Goal: Transaction & Acquisition: Purchase product/service

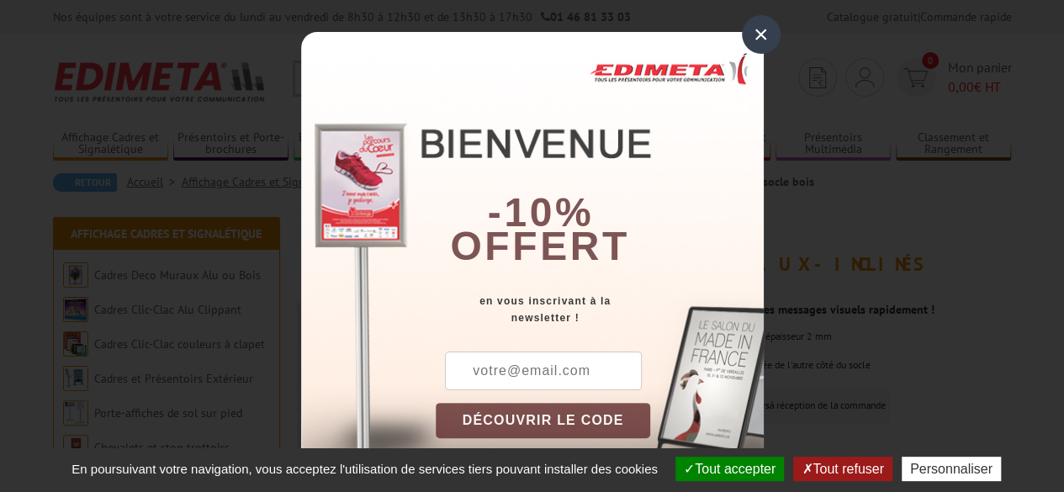
click at [744, 42] on div "×" at bounding box center [761, 34] width 39 height 39
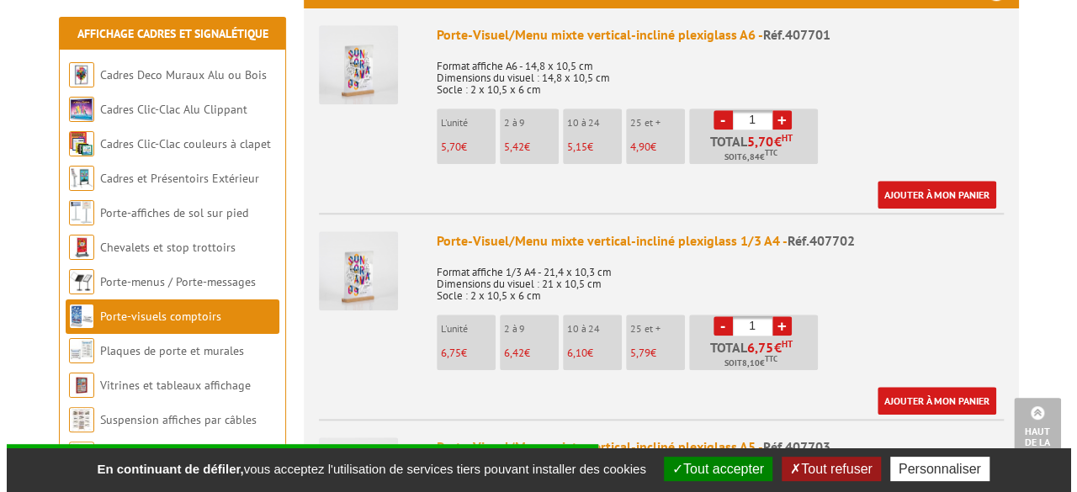
scroll to position [673, 0]
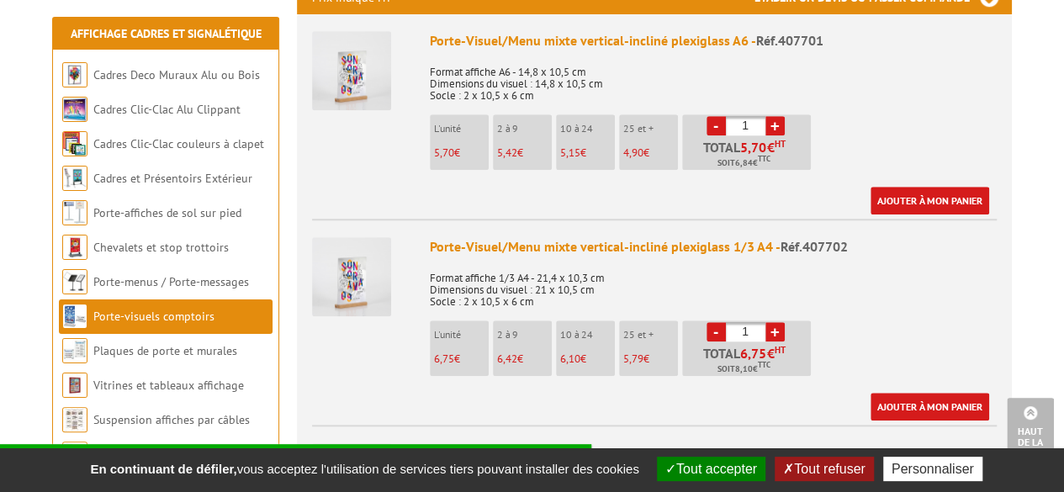
click at [754, 347] on p "Total 6,75 € HT Soit 8,10 € TTC" at bounding box center [748, 361] width 125 height 29
click at [904, 393] on link "Ajouter à mon panier" at bounding box center [930, 407] width 119 height 28
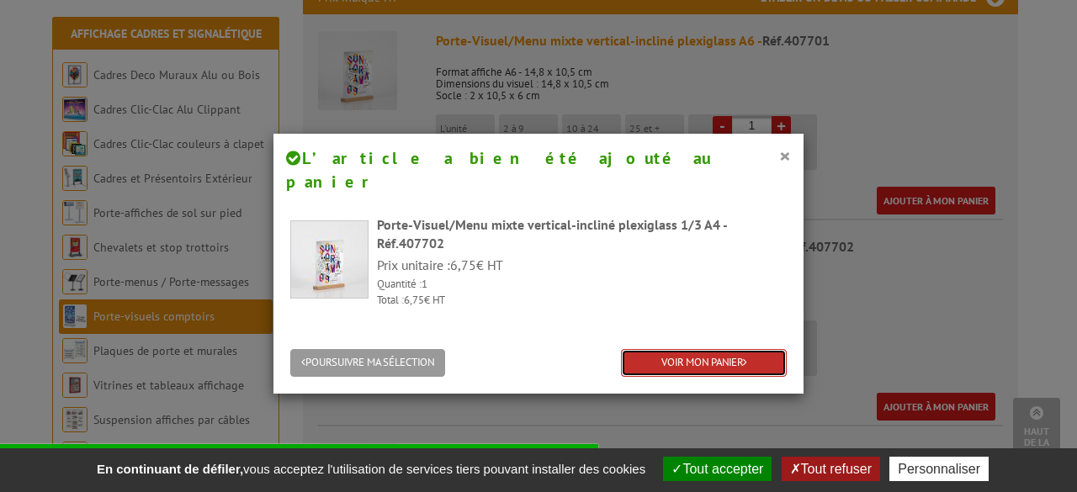
click at [704, 349] on link "VOIR MON PANIER" at bounding box center [704, 363] width 166 height 28
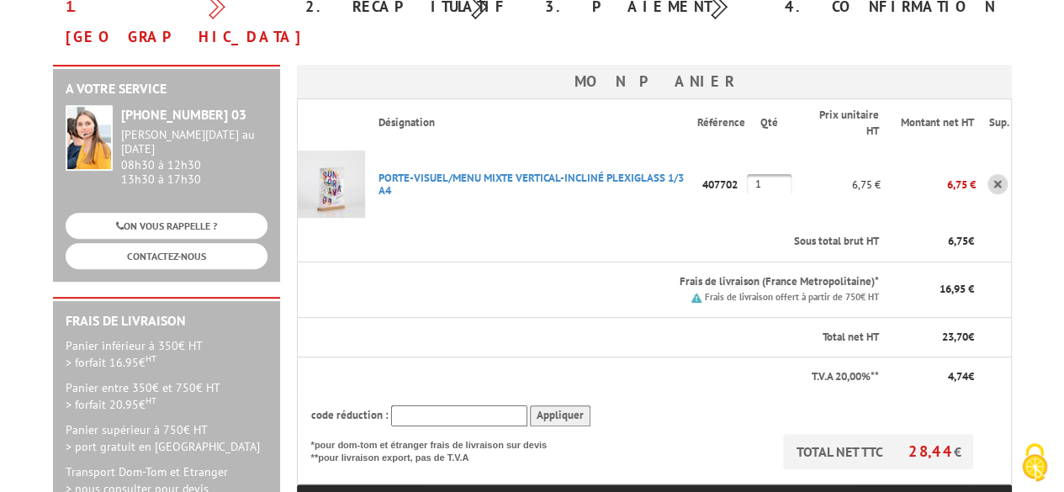
scroll to position [252, 0]
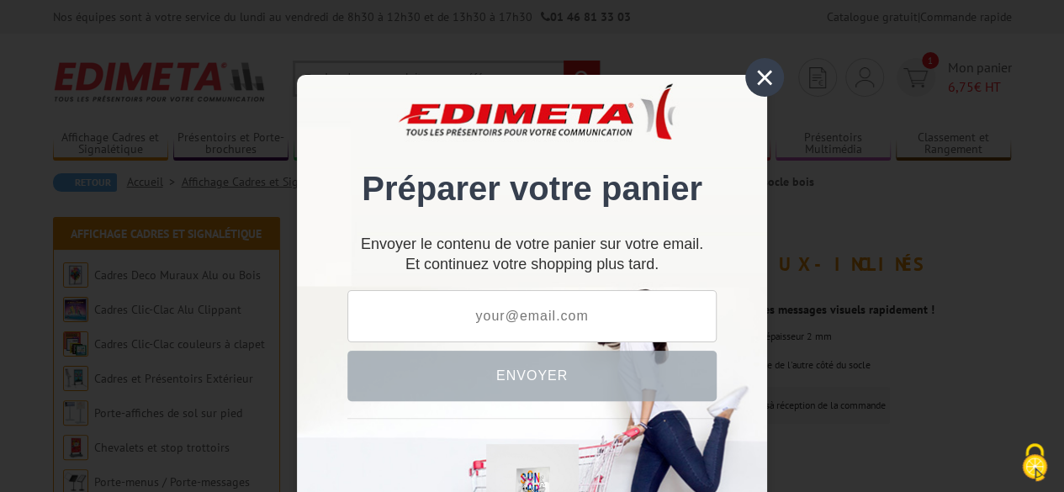
click at [767, 82] on div "×" at bounding box center [764, 77] width 39 height 39
